Goal: Transaction & Acquisition: Purchase product/service

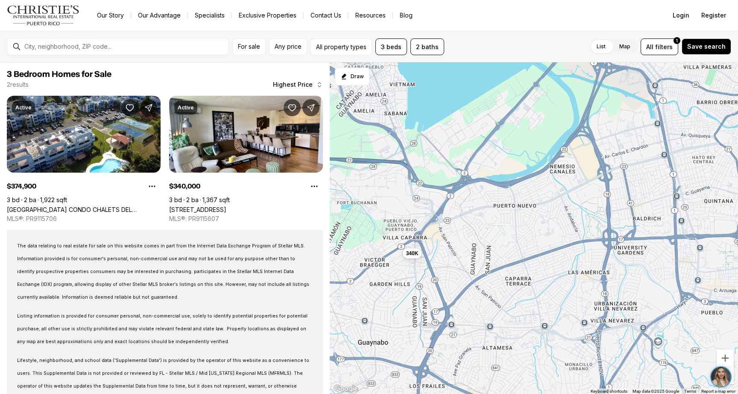
drag, startPoint x: 501, startPoint y: 159, endPoint x: 413, endPoint y: 293, distance: 160.5
click at [413, 293] on div "340K 375K" at bounding box center [534, 228] width 408 height 332
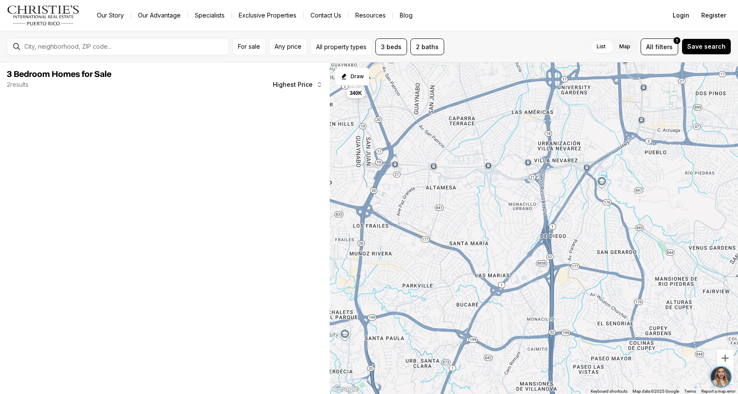
drag, startPoint x: 516, startPoint y: 321, endPoint x: 459, endPoint y: 160, distance: 170.9
click at [459, 160] on div "340K" at bounding box center [534, 228] width 408 height 332
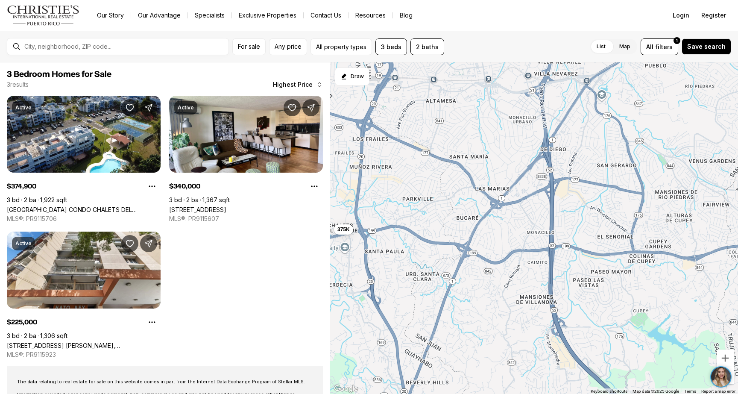
drag, startPoint x: 539, startPoint y: 208, endPoint x: 539, endPoint y: 121, distance: 86.7
click at [539, 121] on div "340K 225K 375K" at bounding box center [534, 228] width 408 height 332
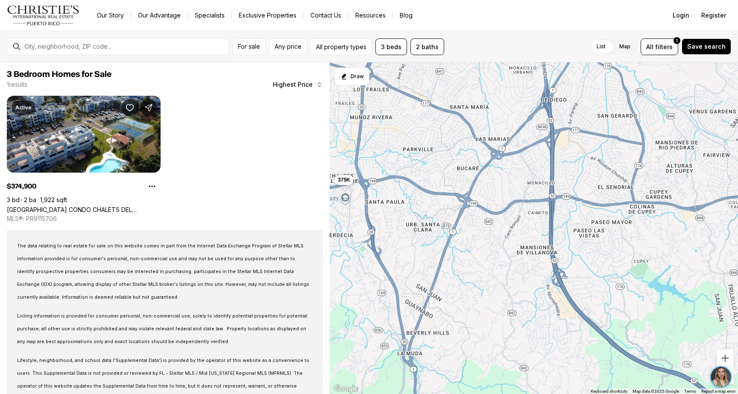
drag, startPoint x: 537, startPoint y: 266, endPoint x: 538, endPoint y: 215, distance: 50.4
click at [538, 215] on div "375K" at bounding box center [534, 228] width 408 height 332
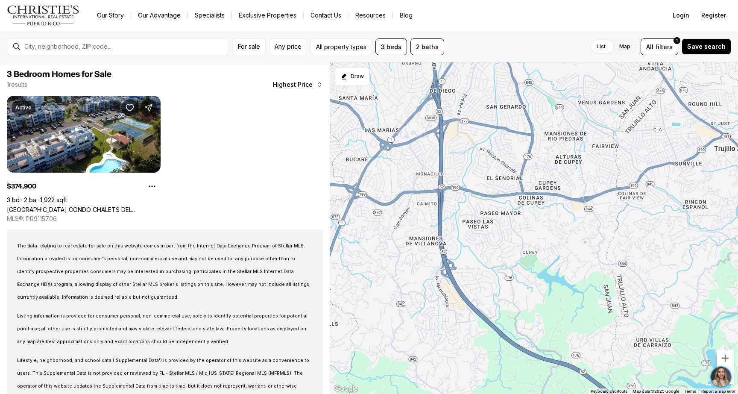
drag, startPoint x: 572, startPoint y: 232, endPoint x: 463, endPoint y: 223, distance: 108.4
click at [463, 223] on div "375K" at bounding box center [534, 228] width 408 height 332
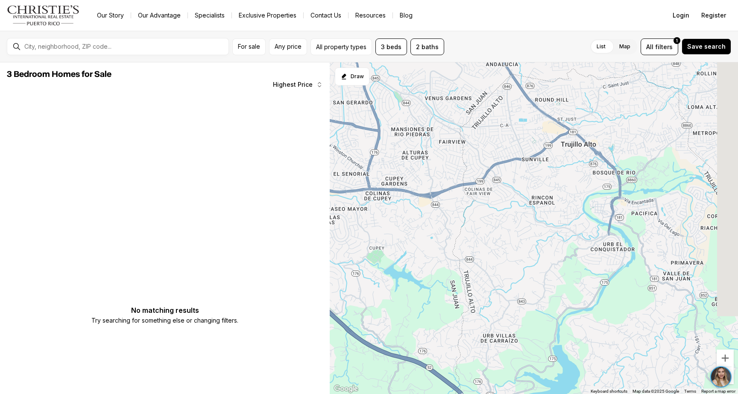
drag, startPoint x: 587, startPoint y: 217, endPoint x: 432, endPoint y: 212, distance: 154.7
click at [432, 212] on div at bounding box center [534, 228] width 408 height 332
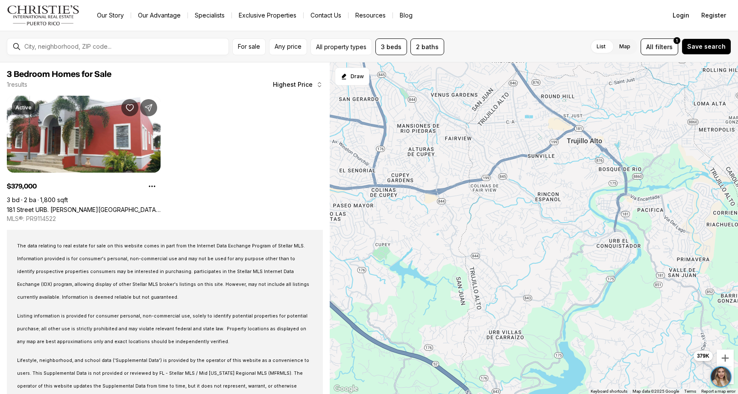
drag, startPoint x: 461, startPoint y: 181, endPoint x: 466, endPoint y: 178, distance: 5.9
click at [466, 178] on div "379K" at bounding box center [534, 228] width 408 height 332
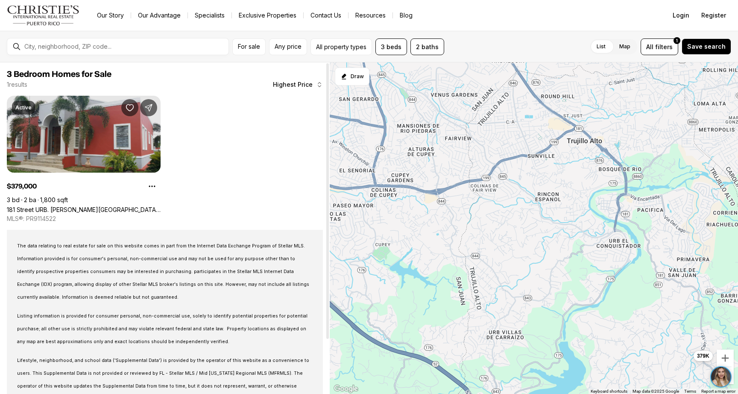
click at [110, 206] on link "181 Street URB. KENNEDY HILLS, TRUJILLO ALTO PR, 00976" at bounding box center [84, 209] width 154 height 7
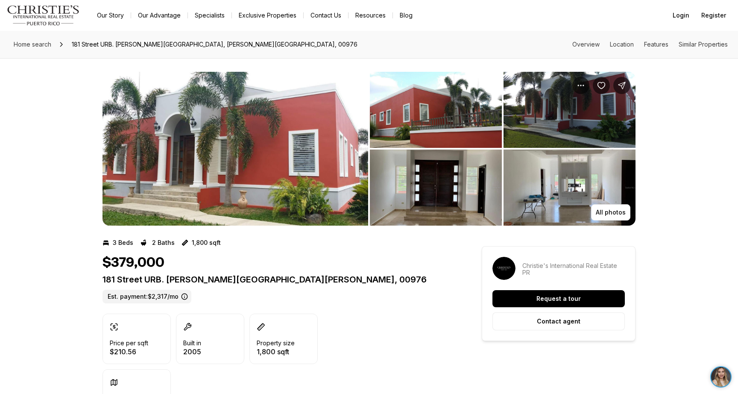
click at [316, 164] on img "View image gallery" at bounding box center [236, 149] width 266 height 154
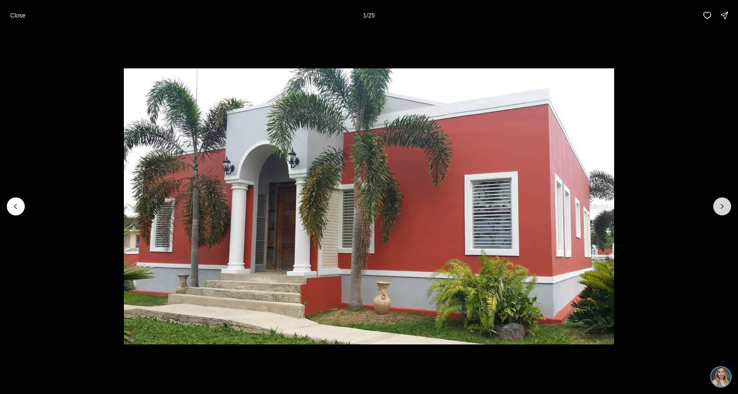
click at [724, 205] on icon "Next slide" at bounding box center [722, 206] width 9 height 9
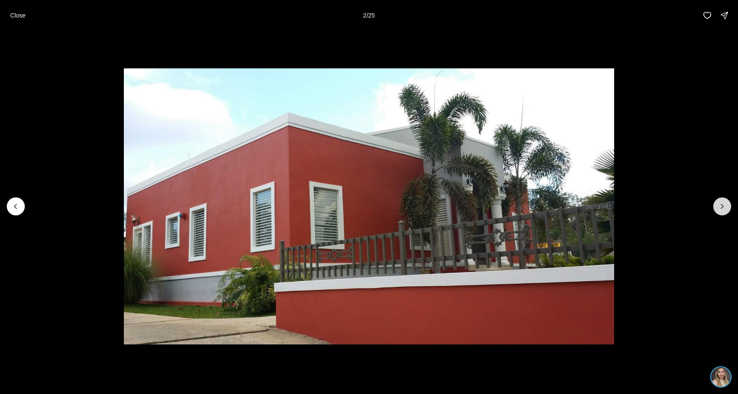
click at [724, 205] on icon "Next slide" at bounding box center [722, 206] width 9 height 9
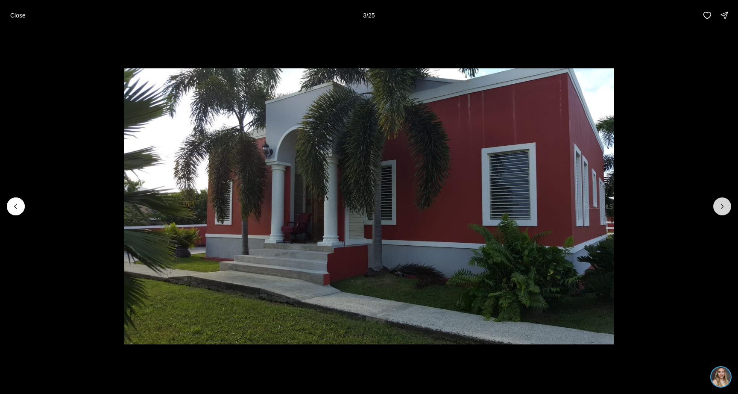
click at [724, 205] on icon "Next slide" at bounding box center [722, 206] width 9 height 9
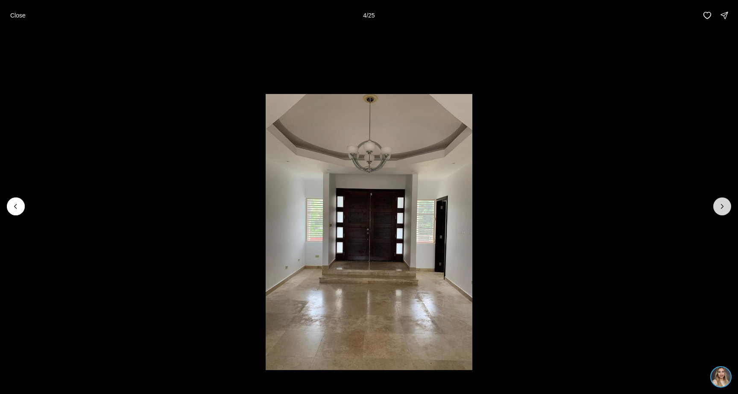
click at [724, 205] on icon "Next slide" at bounding box center [722, 206] width 9 height 9
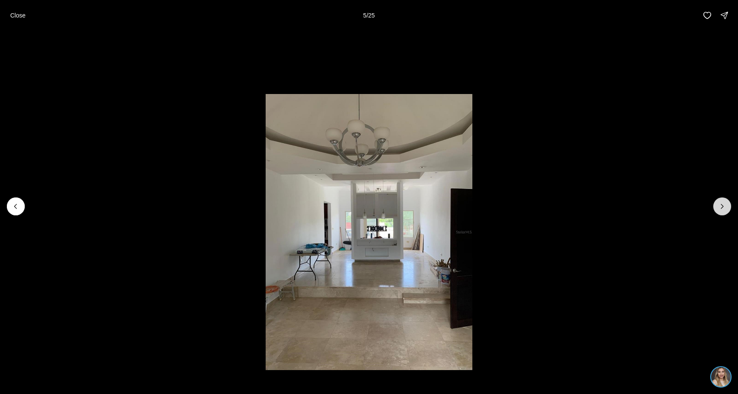
click at [724, 205] on icon "Next slide" at bounding box center [722, 206] width 9 height 9
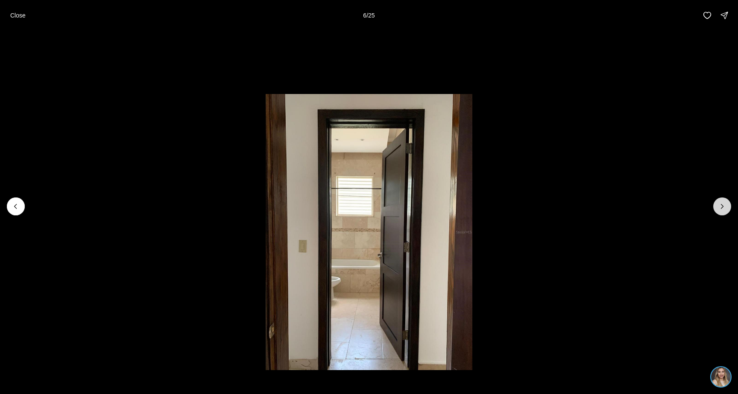
click at [724, 205] on icon "Next slide" at bounding box center [722, 206] width 9 height 9
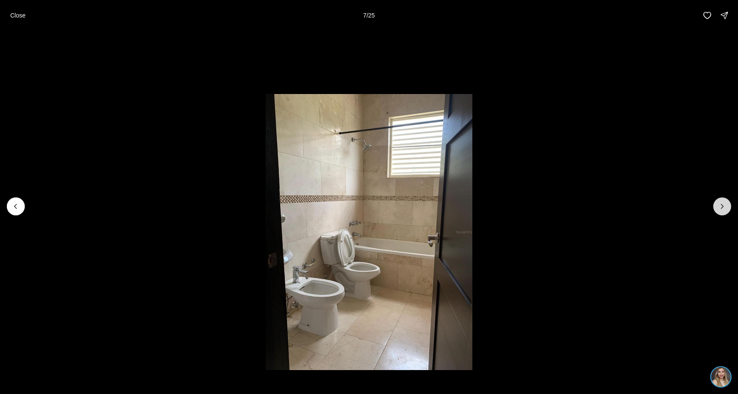
click at [724, 205] on icon "Next slide" at bounding box center [722, 206] width 9 height 9
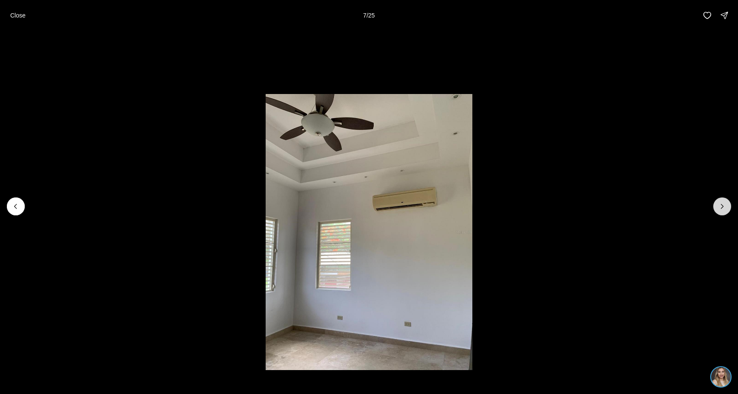
click at [724, 205] on icon "Next slide" at bounding box center [722, 206] width 9 height 9
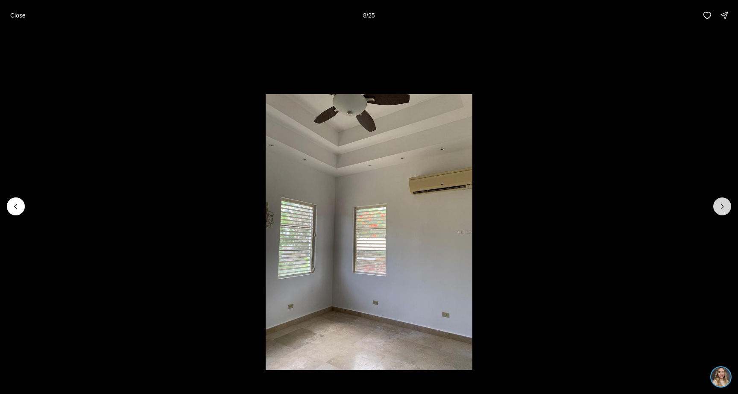
click at [724, 205] on icon "Next slide" at bounding box center [722, 206] width 9 height 9
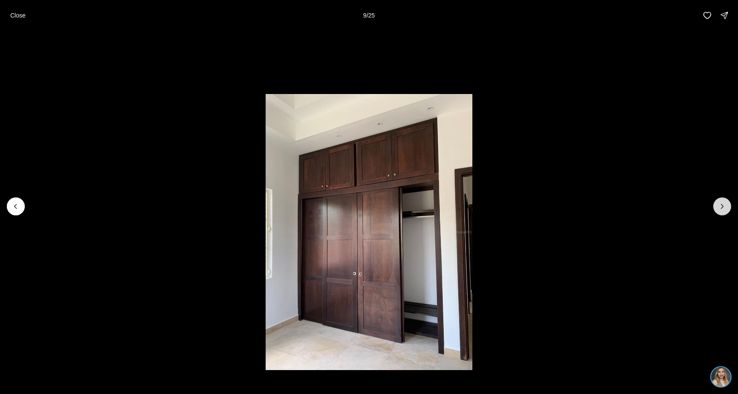
click at [724, 205] on icon "Next slide" at bounding box center [722, 206] width 9 height 9
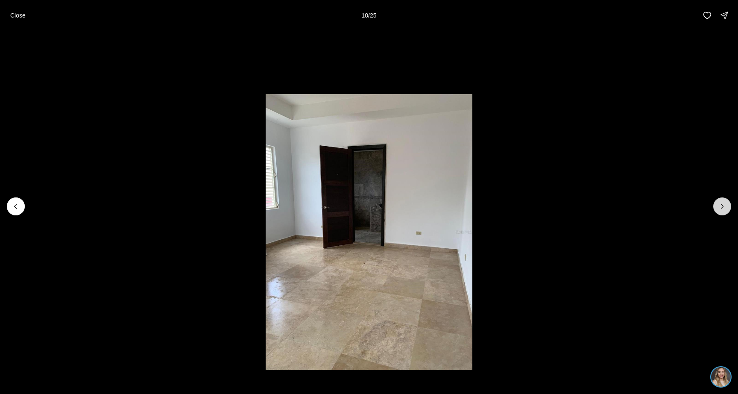
click at [724, 205] on icon "Next slide" at bounding box center [722, 206] width 9 height 9
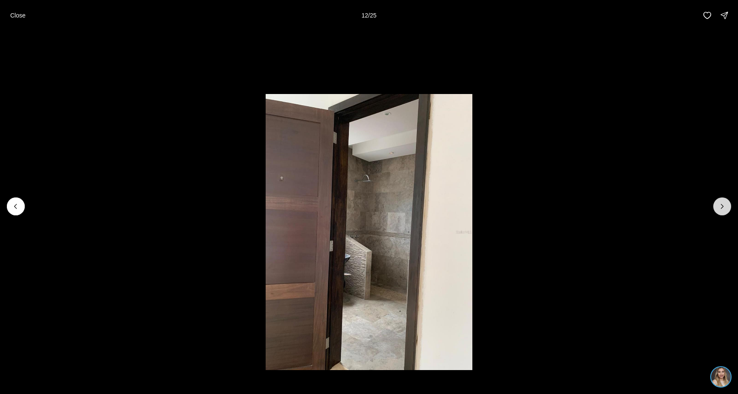
click at [724, 205] on icon "Next slide" at bounding box center [722, 206] width 9 height 9
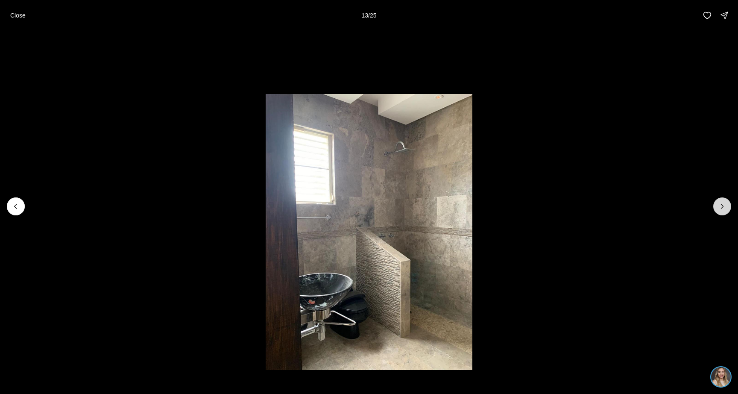
click at [724, 205] on icon "Next slide" at bounding box center [722, 206] width 9 height 9
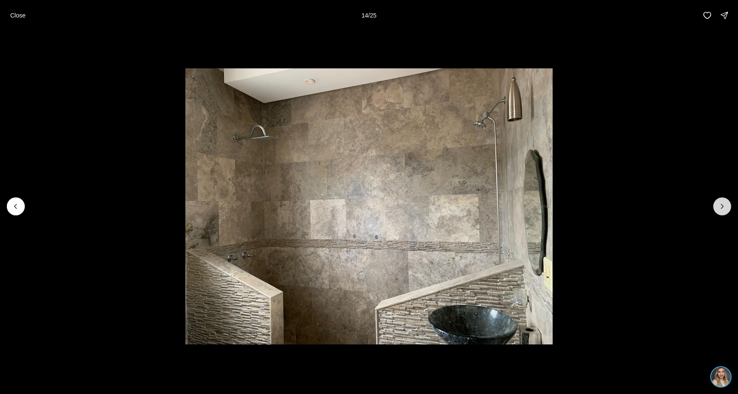
click at [724, 205] on icon "Next slide" at bounding box center [722, 206] width 9 height 9
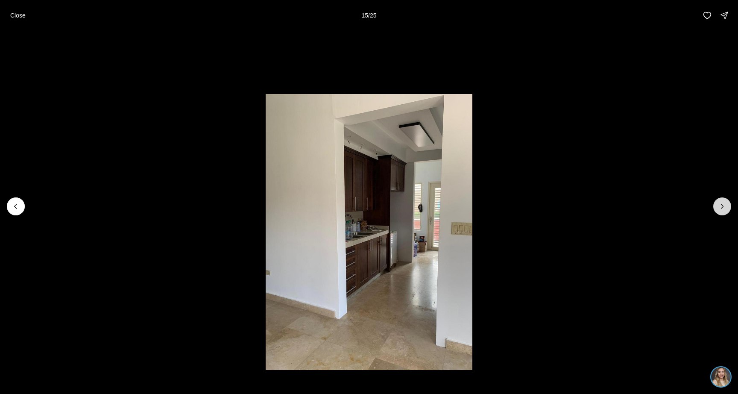
click at [724, 205] on icon "Next slide" at bounding box center [722, 206] width 9 height 9
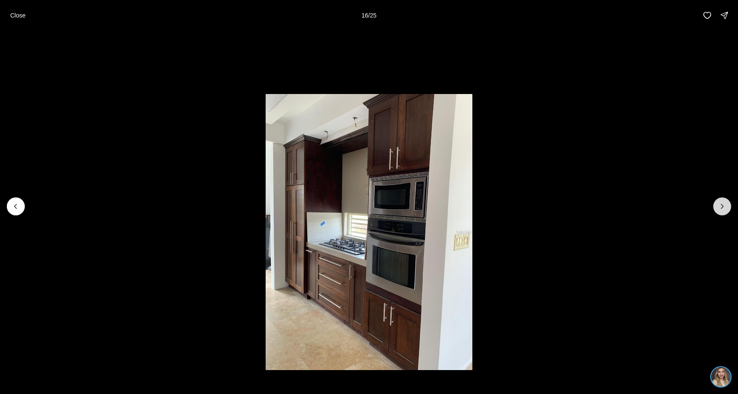
click at [724, 205] on icon "Next slide" at bounding box center [722, 206] width 9 height 9
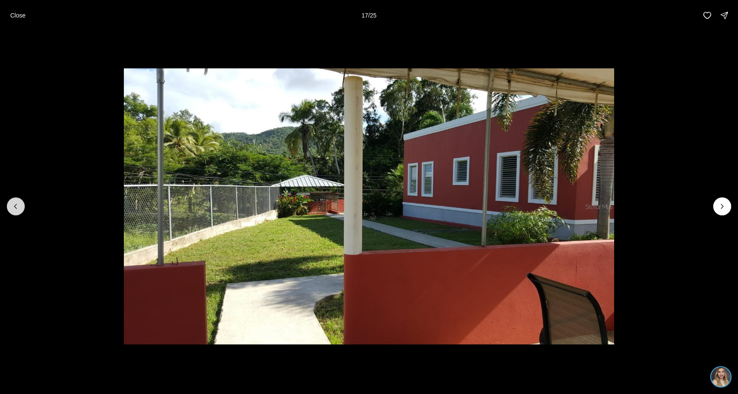
click at [13, 210] on icon "Previous slide" at bounding box center [16, 206] width 9 height 9
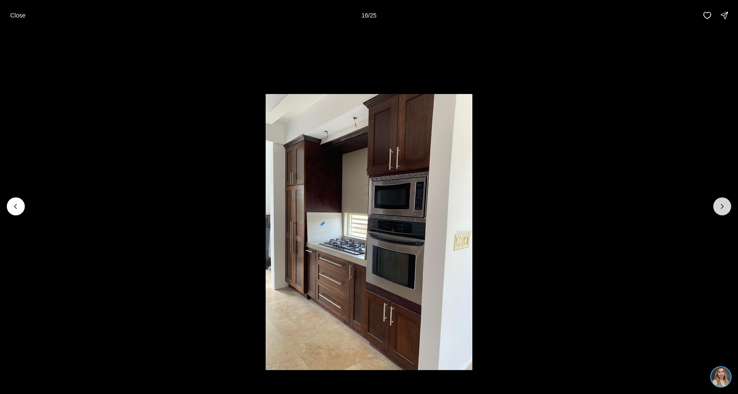
click at [720, 205] on icon "Next slide" at bounding box center [722, 206] width 9 height 9
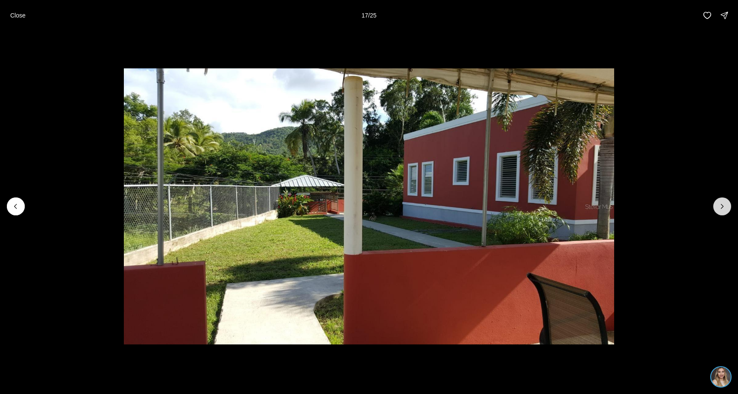
click at [720, 205] on icon "Next slide" at bounding box center [722, 206] width 9 height 9
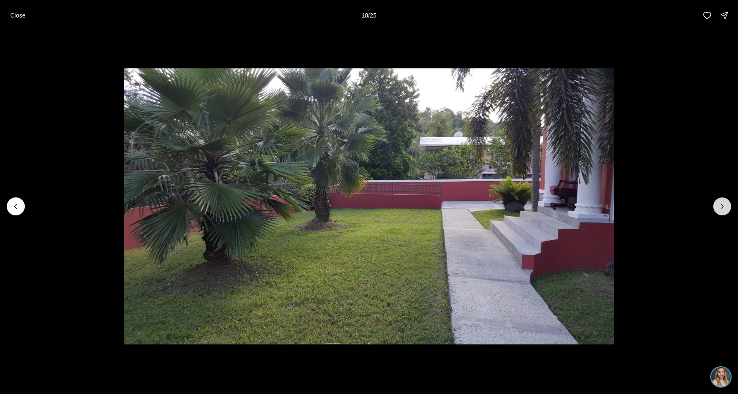
click at [720, 205] on icon "Next slide" at bounding box center [722, 206] width 9 height 9
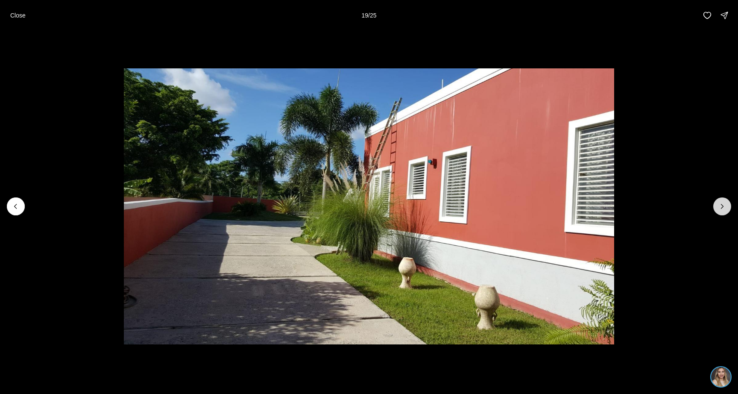
click at [720, 205] on icon "Next slide" at bounding box center [722, 206] width 9 height 9
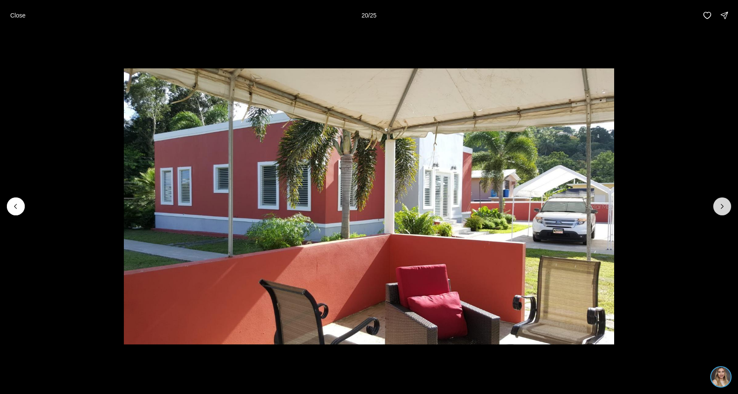
click at [720, 205] on icon "Next slide" at bounding box center [722, 206] width 9 height 9
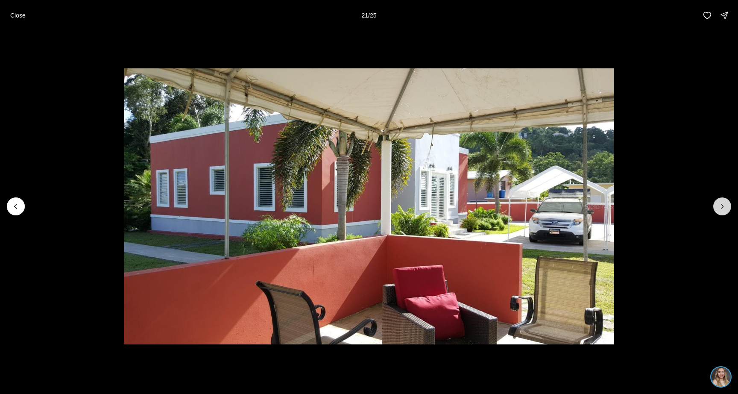
click at [720, 205] on icon "Next slide" at bounding box center [722, 206] width 9 height 9
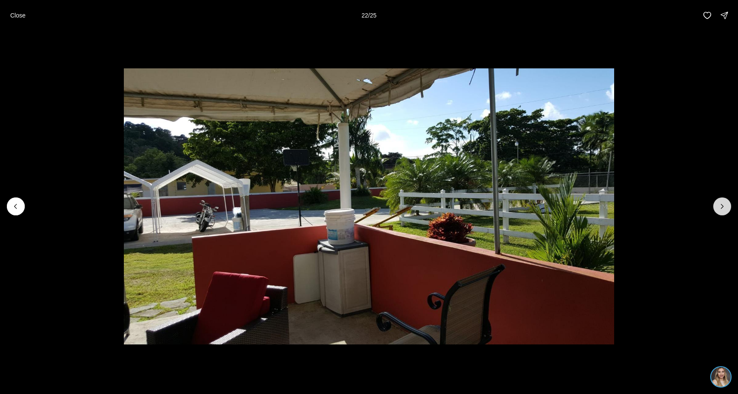
click at [720, 205] on icon "Next slide" at bounding box center [722, 206] width 9 height 9
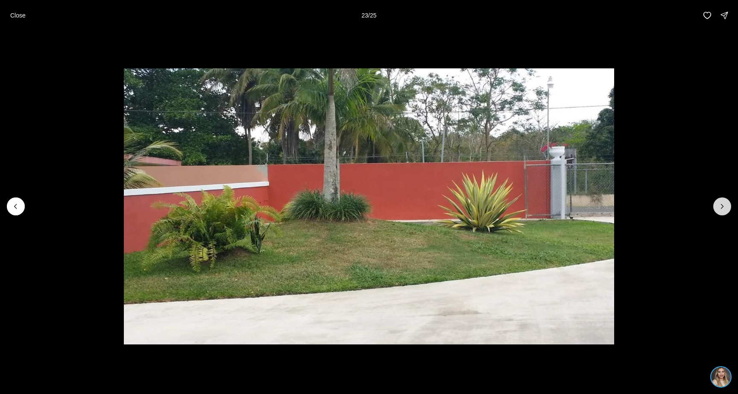
click at [720, 205] on icon "Next slide" at bounding box center [722, 206] width 9 height 9
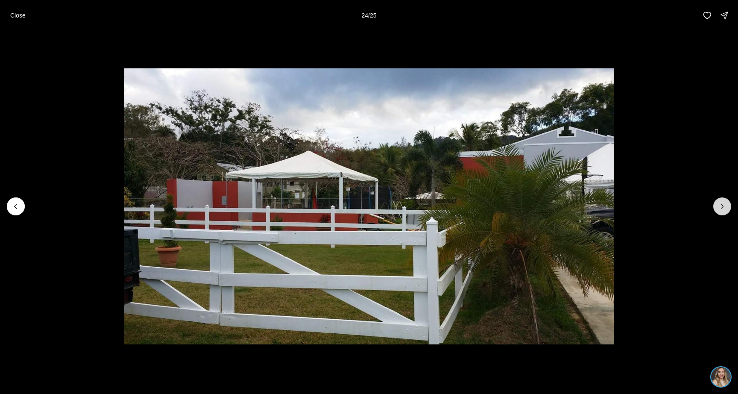
click at [720, 205] on icon "Next slide" at bounding box center [722, 206] width 9 height 9
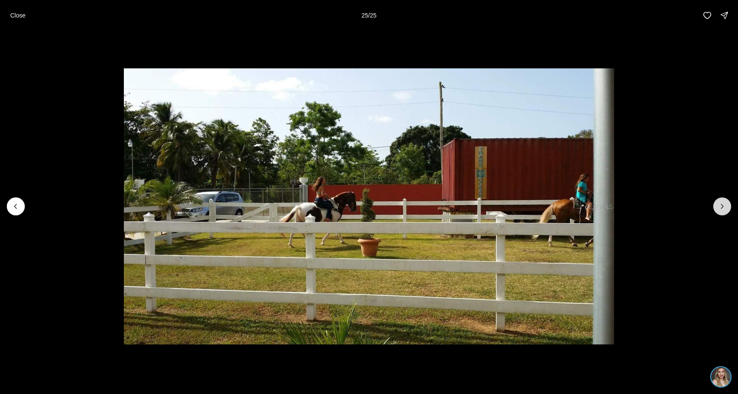
click at [720, 205] on div at bounding box center [722, 206] width 18 height 18
click at [720, 202] on div at bounding box center [722, 206] width 18 height 18
click at [9, 15] on button "Close" at bounding box center [18, 15] width 26 height 17
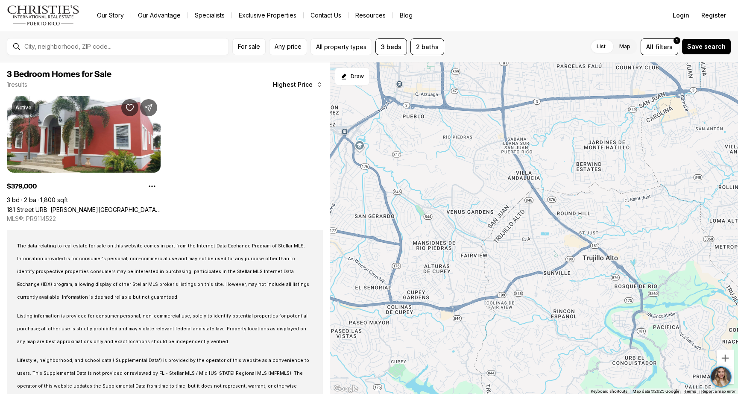
drag, startPoint x: 440, startPoint y: 238, endPoint x: 456, endPoint y: 355, distance: 117.8
click at [456, 355] on div "379K" at bounding box center [534, 228] width 408 height 332
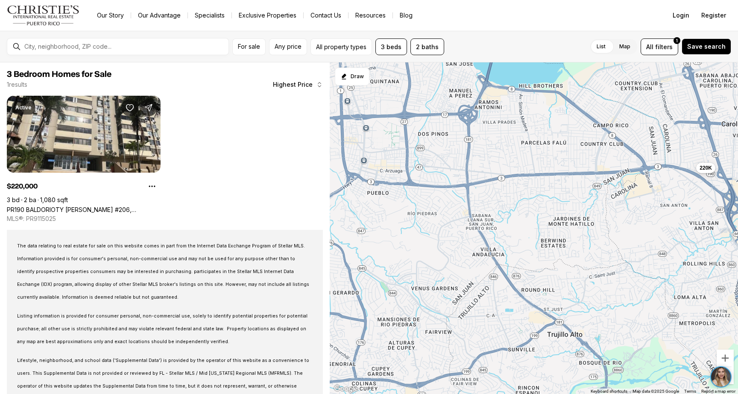
drag, startPoint x: 462, startPoint y: 228, endPoint x: 425, endPoint y: 305, distance: 85.6
click at [425, 305] on div "220K" at bounding box center [534, 228] width 408 height 332
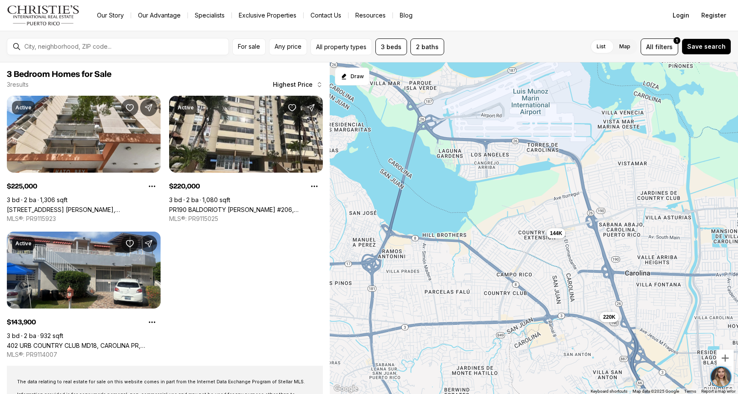
drag, startPoint x: 648, startPoint y: 234, endPoint x: 550, endPoint y: 383, distance: 177.9
click at [550, 383] on div "220K 225K 144K" at bounding box center [534, 228] width 408 height 332
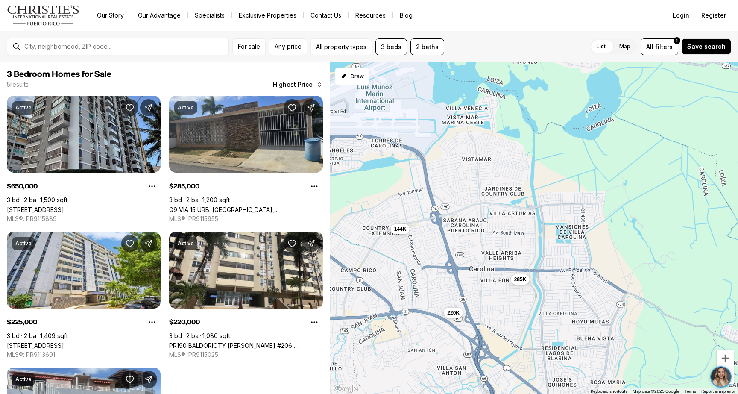
drag, startPoint x: 596, startPoint y: 296, endPoint x: 440, endPoint y: 291, distance: 156.4
click at [440, 291] on div "220K 144K 650K 285K 225K" at bounding box center [534, 228] width 408 height 332
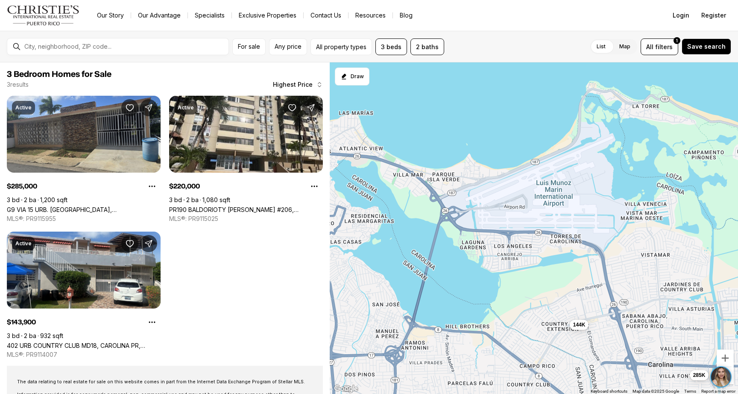
drag, startPoint x: 442, startPoint y: 196, endPoint x: 623, endPoint y: 291, distance: 204.4
click at [623, 291] on div "220K 144K 285K" at bounding box center [534, 228] width 408 height 332
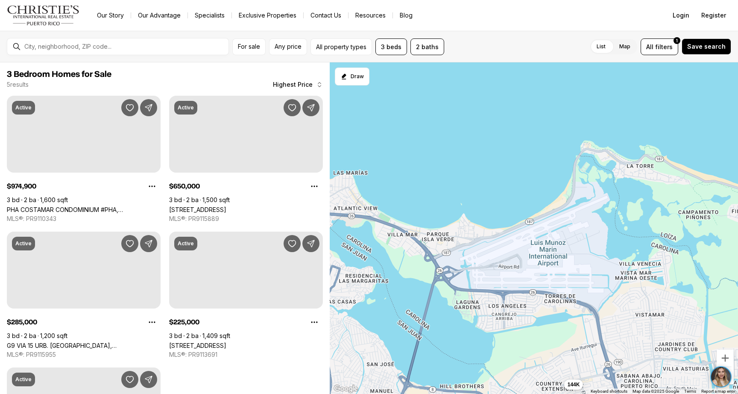
drag, startPoint x: 463, startPoint y: 171, endPoint x: 457, endPoint y: 231, distance: 60.1
click at [457, 231] on div "144K 285K" at bounding box center [534, 228] width 408 height 332
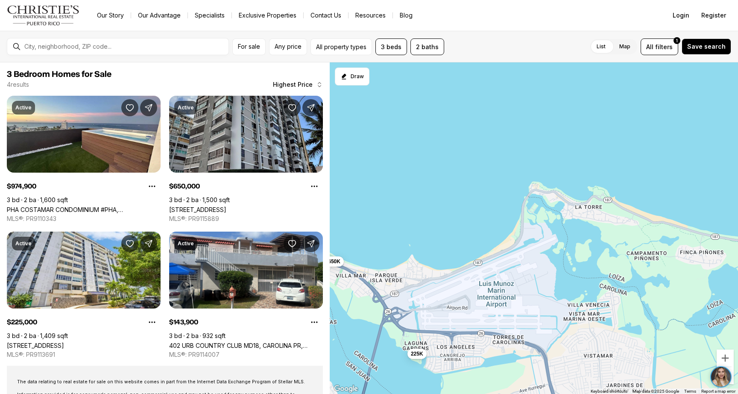
drag, startPoint x: 457, startPoint y: 231, endPoint x: 404, endPoint y: 274, distance: 68.6
click at [404, 274] on div "144K 975K 650K 225K" at bounding box center [534, 228] width 408 height 332
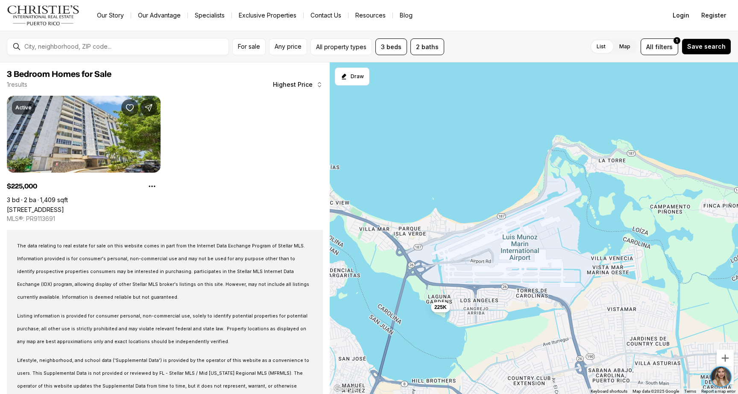
drag, startPoint x: 404, startPoint y: 274, endPoint x: 428, endPoint y: 226, distance: 53.9
click at [428, 226] on div "225K" at bounding box center [534, 228] width 408 height 332
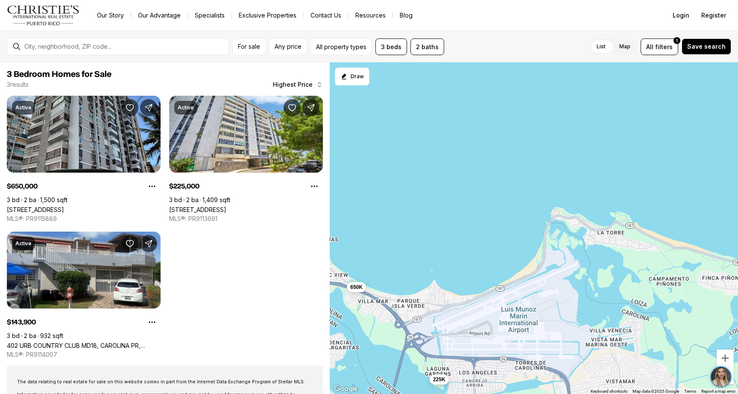
drag, startPoint x: 469, startPoint y: 260, endPoint x: 467, endPoint y: 331, distance: 71.4
click at [467, 331] on div "225K 650K 144K" at bounding box center [534, 228] width 408 height 332
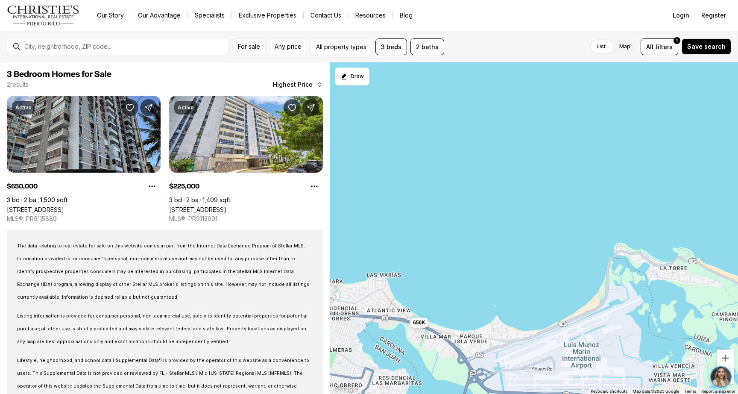
drag, startPoint x: 467, startPoint y: 317, endPoint x: 531, endPoint y: 352, distance: 72.6
click at [531, 352] on div "225K 650K" at bounding box center [534, 228] width 408 height 332
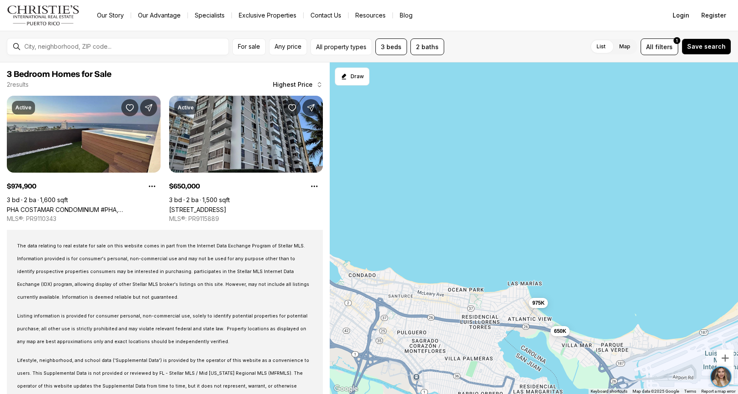
drag, startPoint x: 442, startPoint y: 309, endPoint x: 584, endPoint y: 318, distance: 142.5
click at [584, 318] on div "650K 975K" at bounding box center [534, 228] width 408 height 332
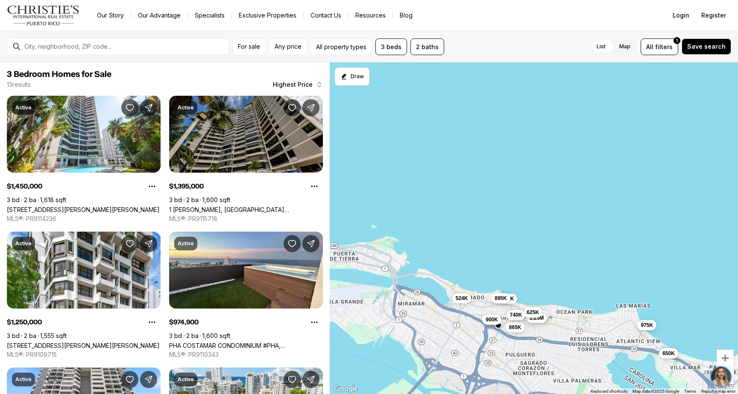
drag, startPoint x: 411, startPoint y: 296, endPoint x: 521, endPoint y: 318, distance: 111.9
click at [521, 318] on button "740K" at bounding box center [516, 314] width 19 height 10
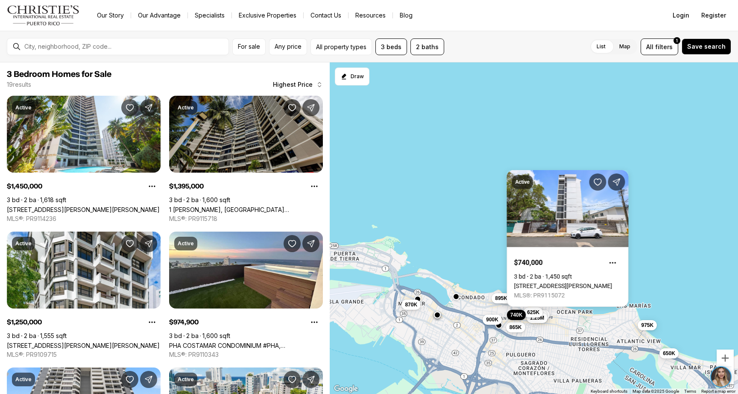
click at [479, 179] on div "650K 975K 1.45M 1.4M 1.25M 950K 900K 895K 865K 740K 625K 870K" at bounding box center [534, 228] width 408 height 332
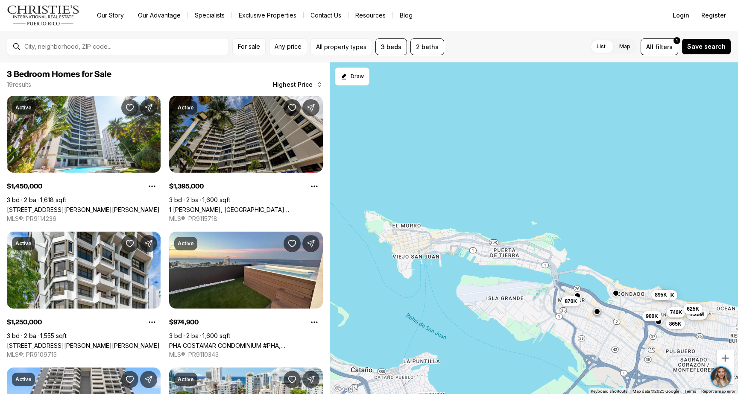
drag, startPoint x: 384, startPoint y: 257, endPoint x: 546, endPoint y: 249, distance: 161.6
click at [546, 253] on div "650K 975K 1.45M 1.4M 1.25M 950K 900K 895K 865K 740K 625K 870K" at bounding box center [534, 228] width 408 height 332
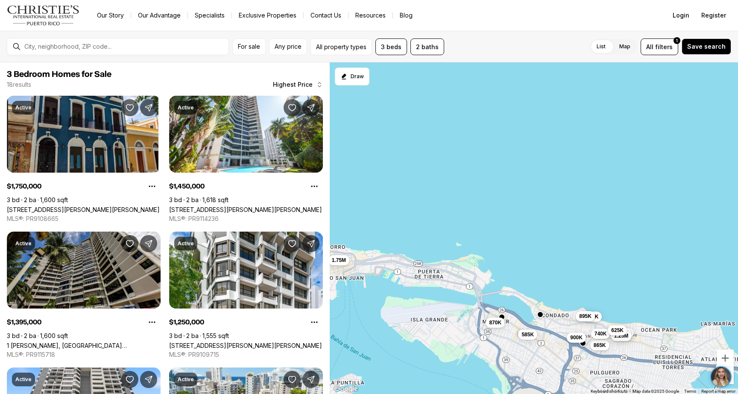
drag, startPoint x: 592, startPoint y: 296, endPoint x: 515, endPoint y: 319, distance: 80.1
click at [515, 319] on div "1.45M 1.4M 1.25M 950K 900K 895K 865K 740K 625K 870K 585K 1.75M" at bounding box center [534, 228] width 408 height 332
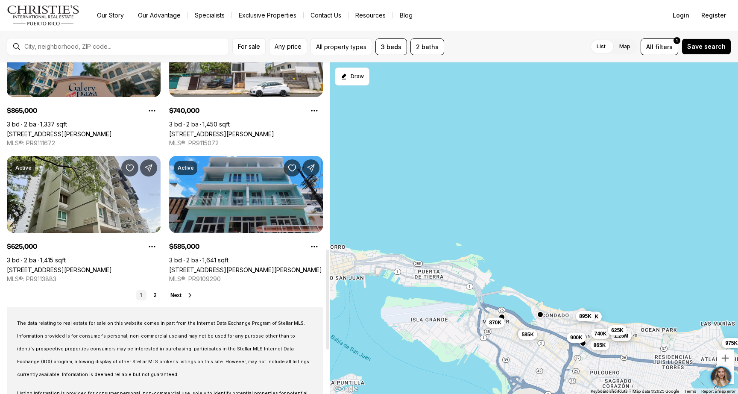
scroll to position [619, 0]
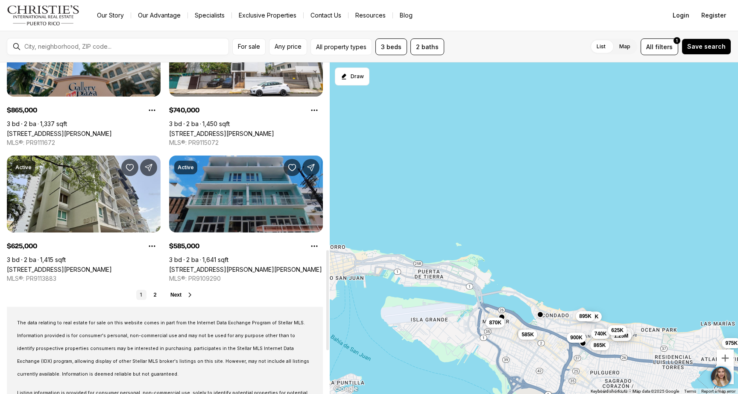
click at [244, 266] on link "604 CERRA ST #4B, SAN JUAN PR, 00907" at bounding box center [245, 269] width 153 height 7
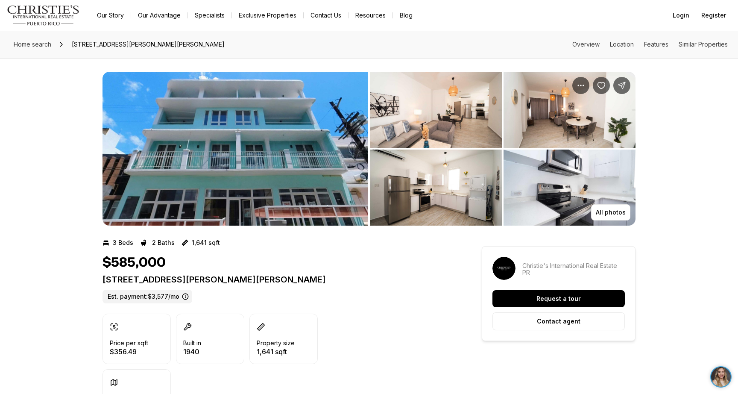
click at [273, 167] on img "View image gallery" at bounding box center [236, 149] width 266 height 154
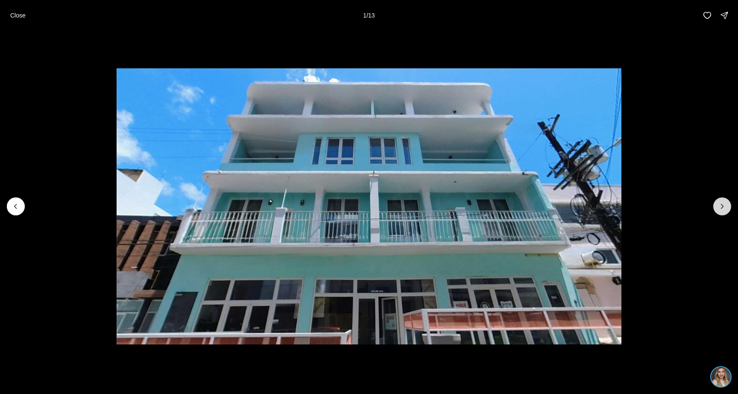
click at [724, 208] on icon "Next slide" at bounding box center [722, 206] width 9 height 9
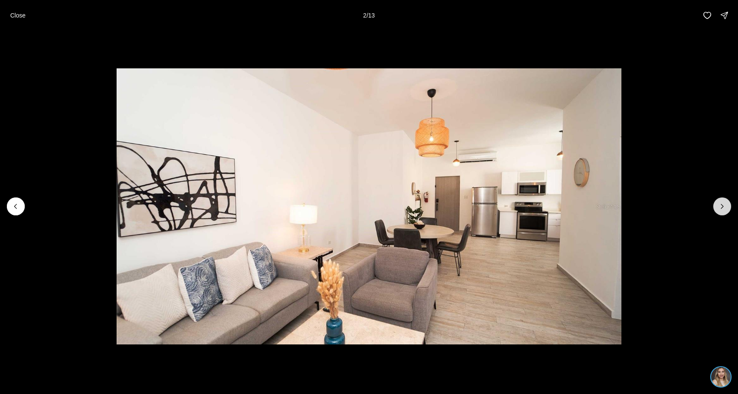
click at [724, 208] on icon "Next slide" at bounding box center [722, 206] width 9 height 9
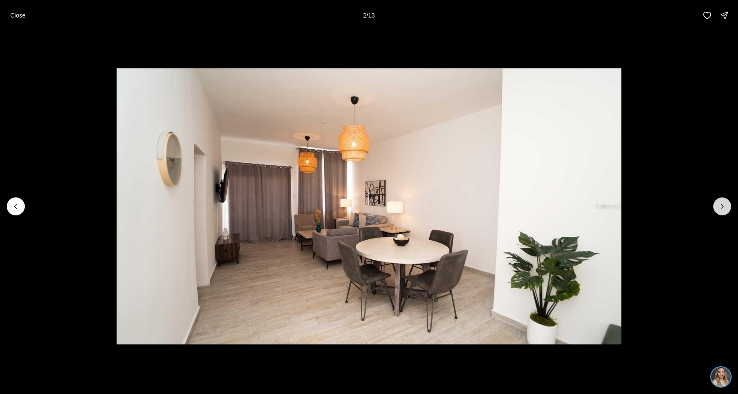
click at [724, 208] on icon "Next slide" at bounding box center [722, 206] width 9 height 9
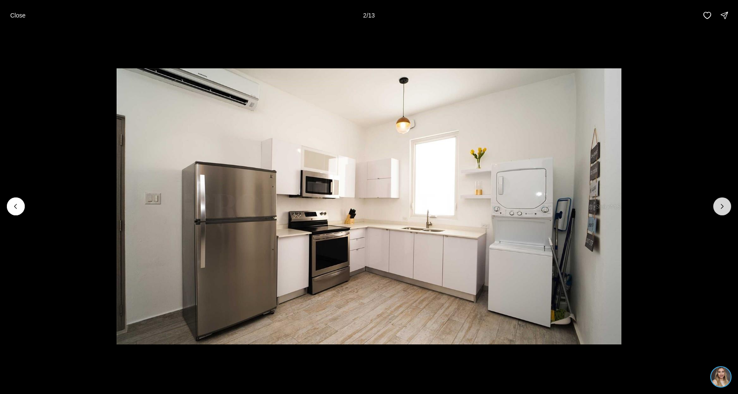
click at [724, 208] on icon "Next slide" at bounding box center [722, 206] width 9 height 9
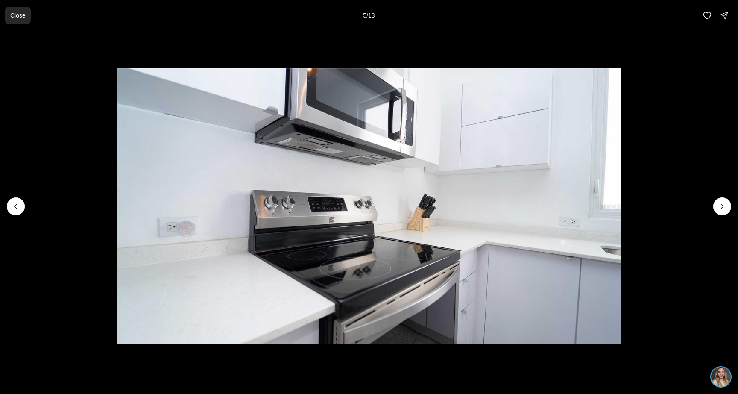
click at [20, 14] on p "Close" at bounding box center [17, 15] width 15 height 7
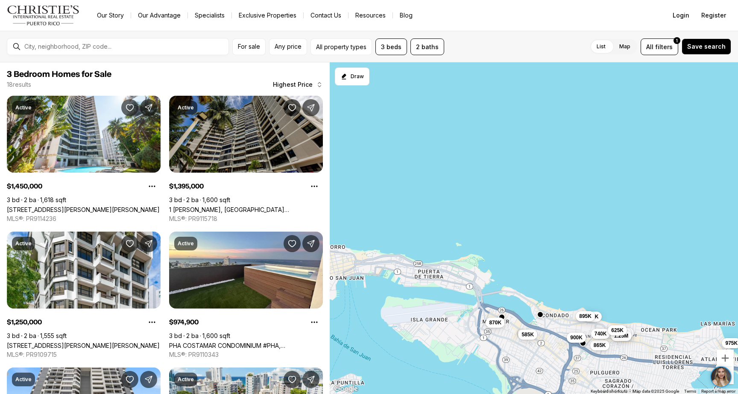
scroll to position [619, 0]
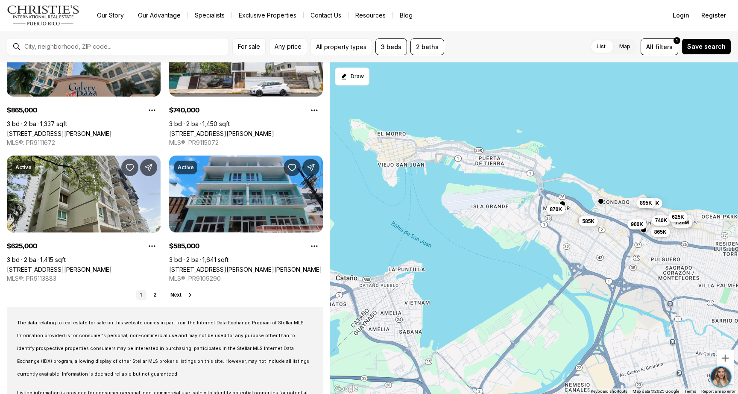
drag, startPoint x: 413, startPoint y: 313, endPoint x: 475, endPoint y: 197, distance: 131.3
click at [475, 197] on div "1.45M 1.4M 1.25M 975K 950K 900K 895K 870K 865K 740K 625K 585K" at bounding box center [534, 228] width 408 height 332
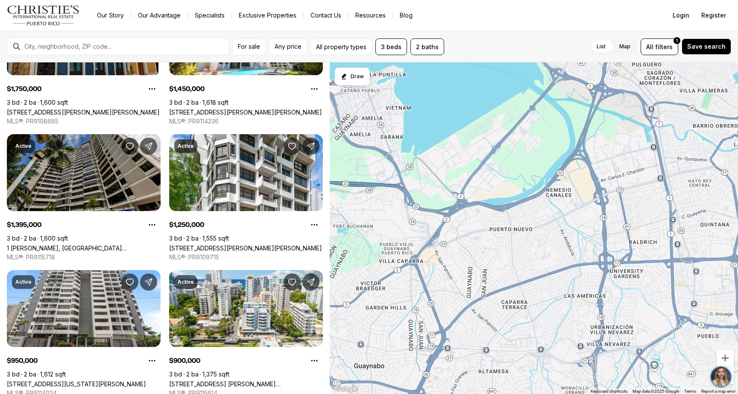
drag, startPoint x: 450, startPoint y: 302, endPoint x: 431, endPoint y: 106, distance: 196.5
click at [431, 106] on div "1.45M 1.4M 1.25M 950K 900K 895K 870K 865K 740K 625K 585K 1.75M" at bounding box center [534, 228] width 408 height 332
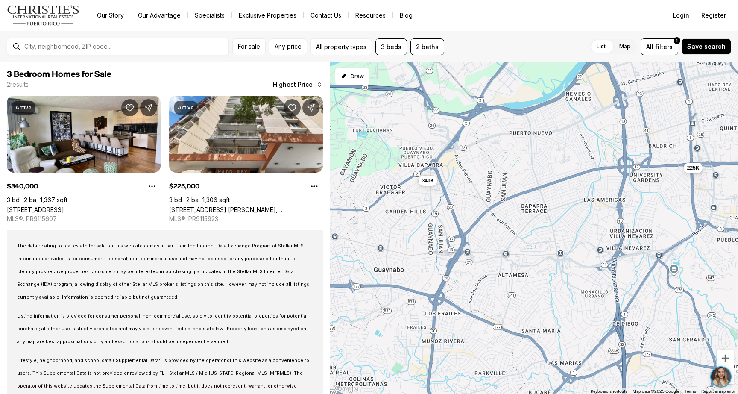
drag, startPoint x: 520, startPoint y: 256, endPoint x: 541, endPoint y: 159, distance: 99.5
click at [541, 159] on div "340K 225K" at bounding box center [534, 228] width 408 height 332
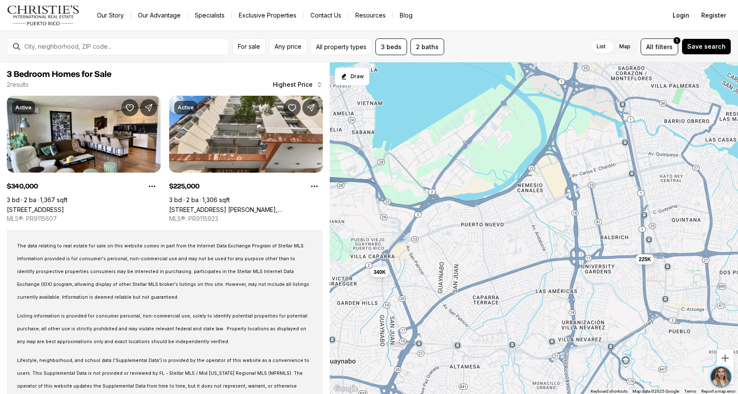
drag, startPoint x: 460, startPoint y: 270, endPoint x: 413, endPoint y: 360, distance: 102.4
click at [413, 360] on div "340K 225K" at bounding box center [534, 228] width 408 height 332
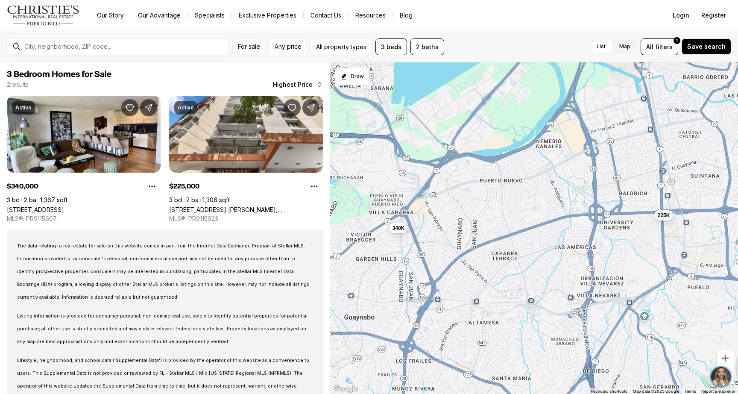
drag, startPoint x: 497, startPoint y: 317, endPoint x: 516, endPoint y: 273, distance: 47.1
click at [516, 274] on div "340K 225K" at bounding box center [534, 228] width 408 height 332
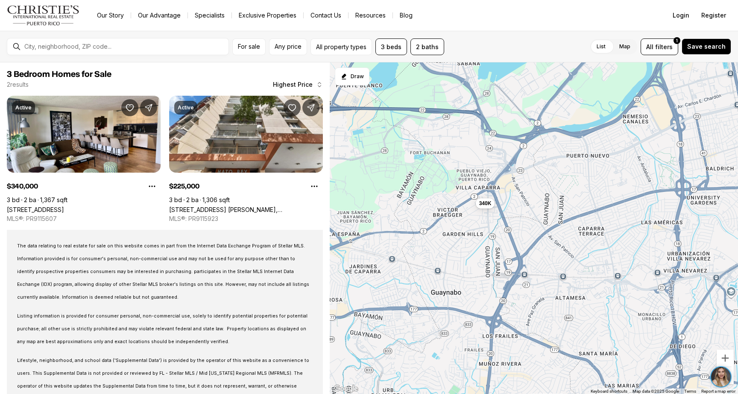
drag, startPoint x: 449, startPoint y: 279, endPoint x: 536, endPoint y: 254, distance: 91.1
click at [536, 254] on div "340K 225K" at bounding box center [534, 228] width 408 height 332
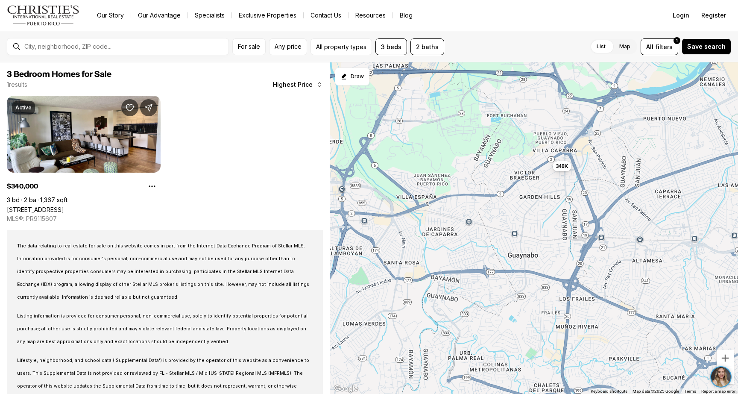
drag, startPoint x: 460, startPoint y: 249, endPoint x: 538, endPoint y: 212, distance: 86.5
click at [538, 212] on div "340K" at bounding box center [534, 228] width 408 height 332
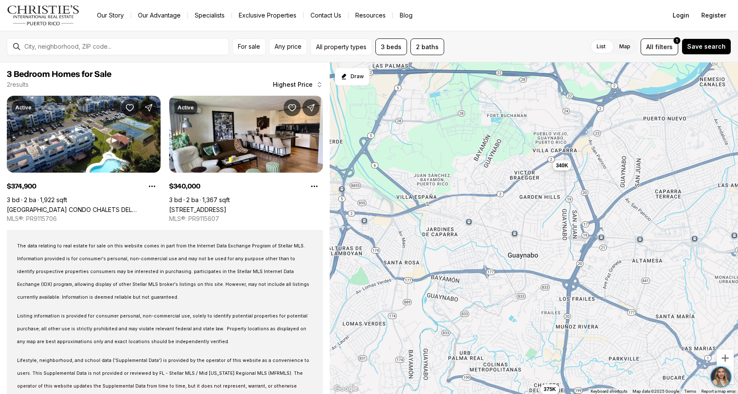
click at [562, 166] on span "340K" at bounding box center [562, 164] width 12 height 7
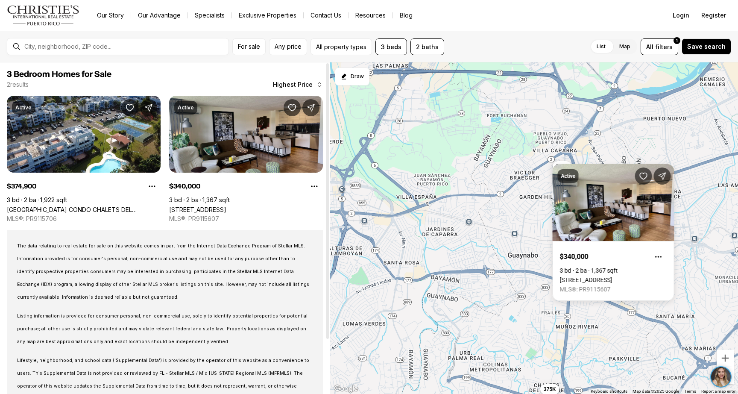
click at [226, 206] on link "[STREET_ADDRESS]" at bounding box center [197, 209] width 57 height 7
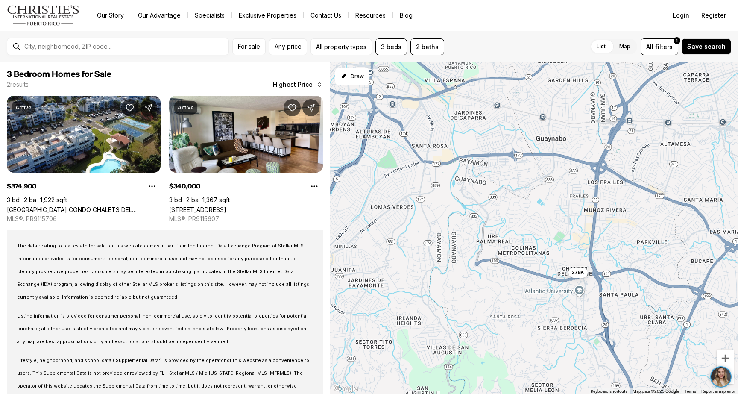
drag, startPoint x: 504, startPoint y: 319, endPoint x: 532, endPoint y: 201, distance: 121.3
click at [532, 201] on div "375K 340K" at bounding box center [534, 228] width 408 height 332
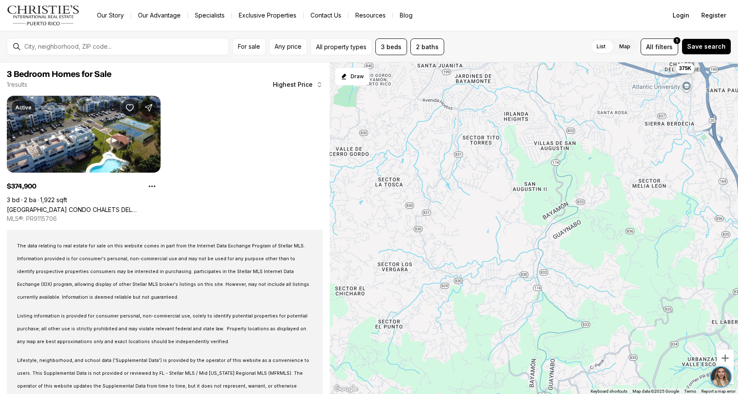
drag, startPoint x: 481, startPoint y: 268, endPoint x: 588, endPoint y: 63, distance: 231.6
click at [588, 63] on div "375K" at bounding box center [534, 228] width 408 height 332
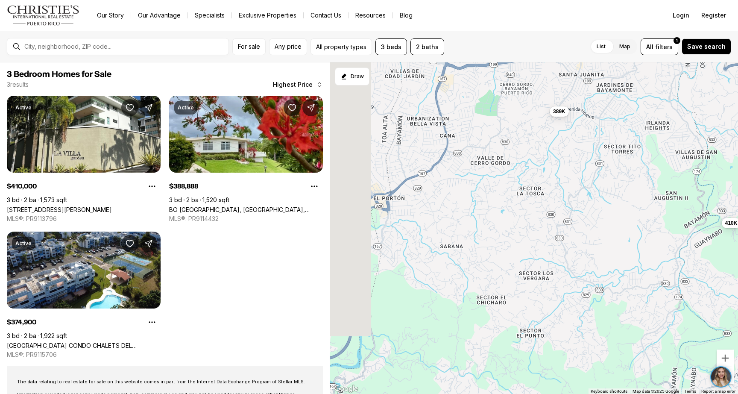
drag, startPoint x: 411, startPoint y: 188, endPoint x: 554, endPoint y: 196, distance: 142.9
click at [554, 196] on div "375K 410K 389K" at bounding box center [534, 228] width 408 height 332
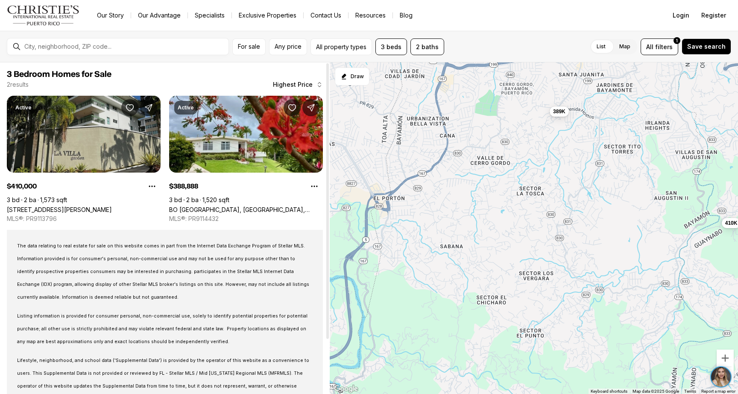
click at [108, 206] on link "[STREET_ADDRESS][PERSON_NAME]" at bounding box center [59, 209] width 105 height 7
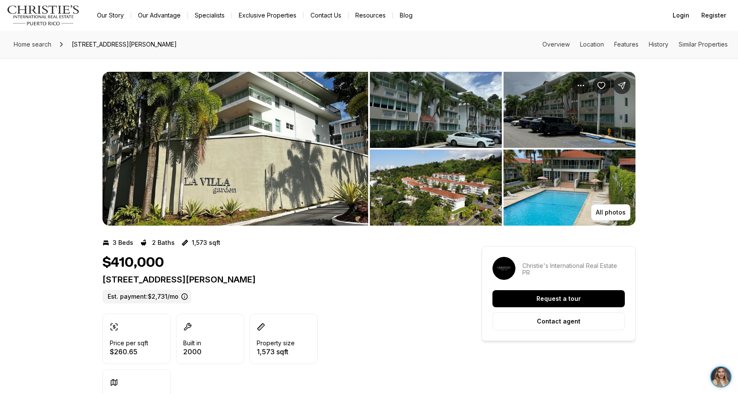
click at [250, 168] on img "View image gallery" at bounding box center [236, 149] width 266 height 154
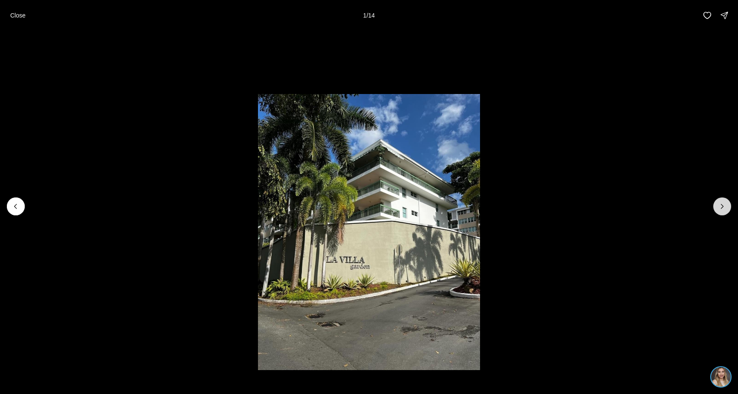
click at [721, 208] on icon "Next slide" at bounding box center [722, 206] width 2 height 4
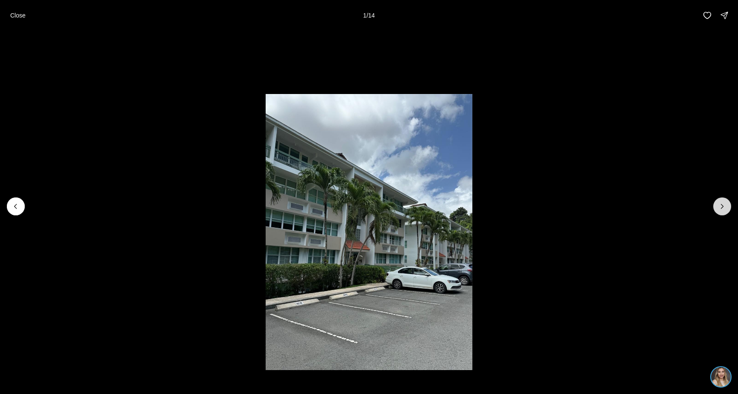
click at [721, 208] on icon "Next slide" at bounding box center [722, 206] width 2 height 4
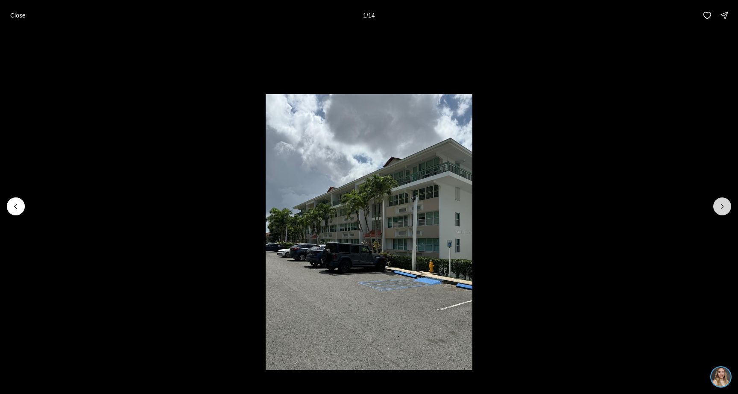
click at [721, 208] on icon "Next slide" at bounding box center [722, 206] width 2 height 4
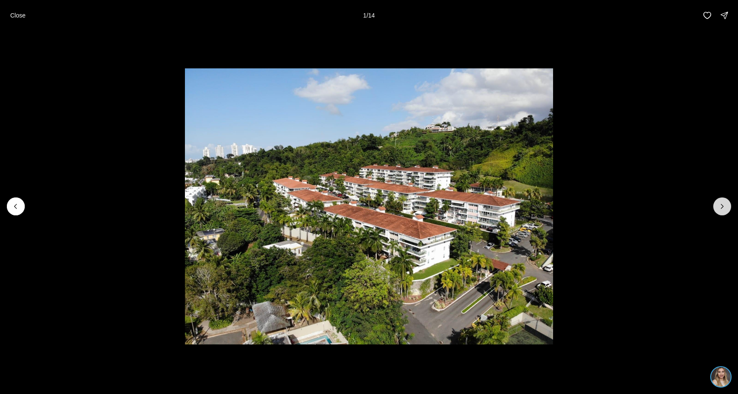
click at [721, 208] on icon "Next slide" at bounding box center [722, 206] width 2 height 4
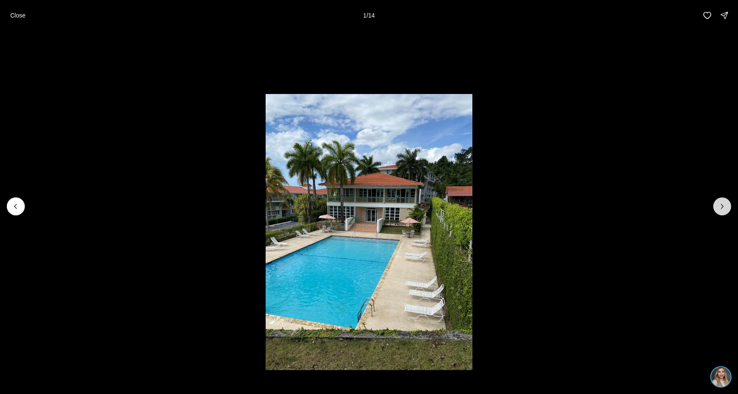
click at [721, 208] on icon "Next slide" at bounding box center [722, 206] width 2 height 4
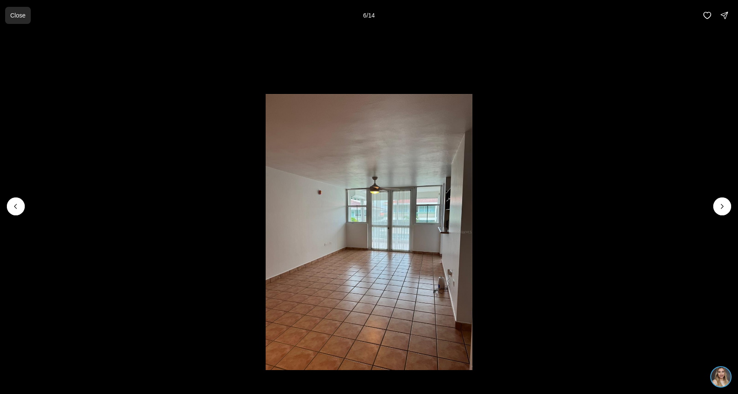
click at [23, 17] on p "Close" at bounding box center [17, 15] width 15 height 7
